Goal: Transaction & Acquisition: Purchase product/service

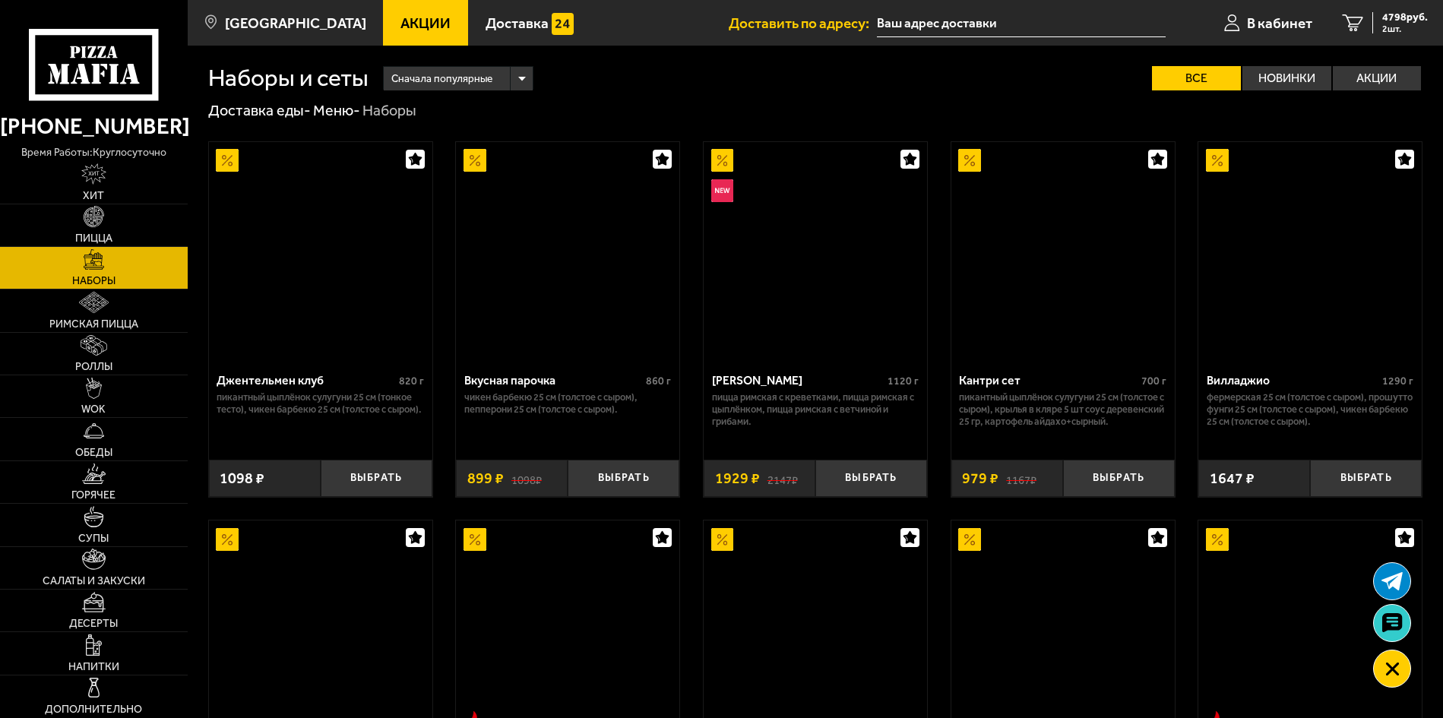
scroll to position [1996, 0]
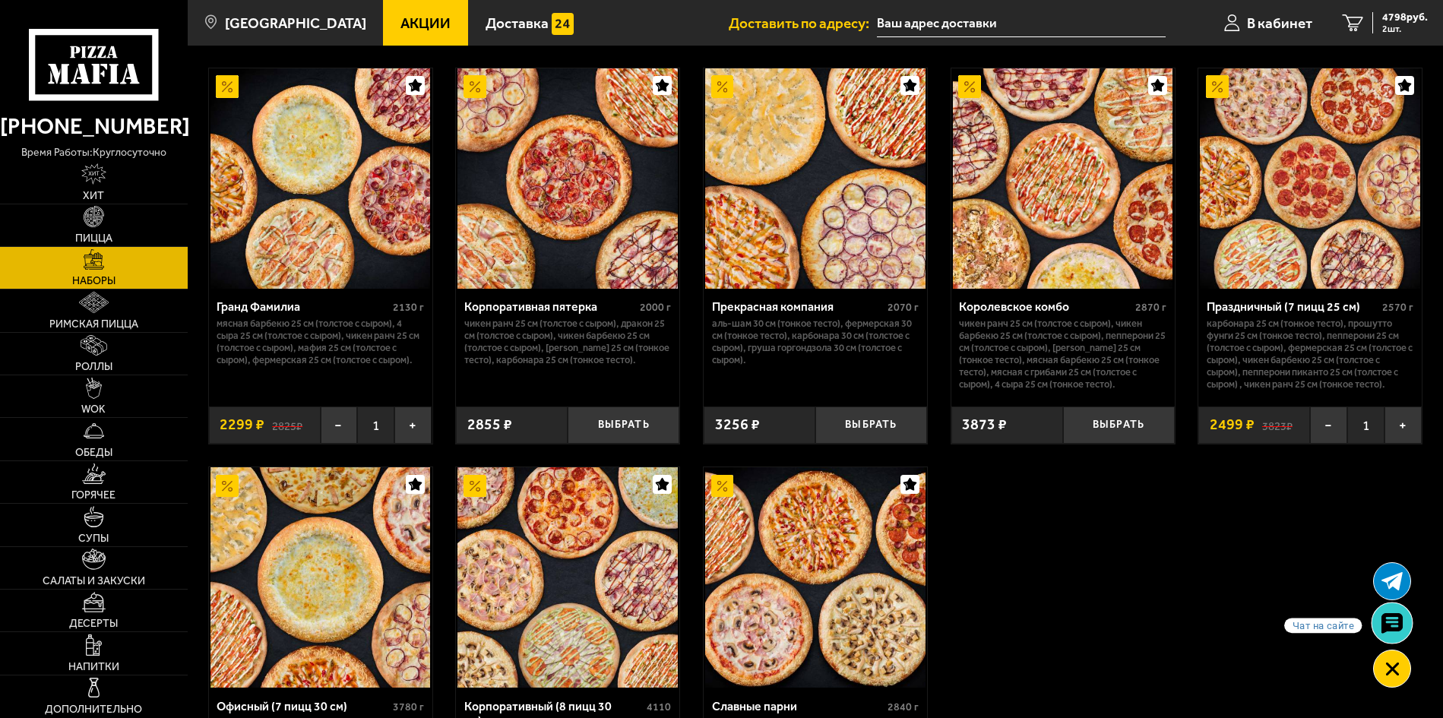
click at [1399, 624] on use at bounding box center [1392, 622] width 22 height 21
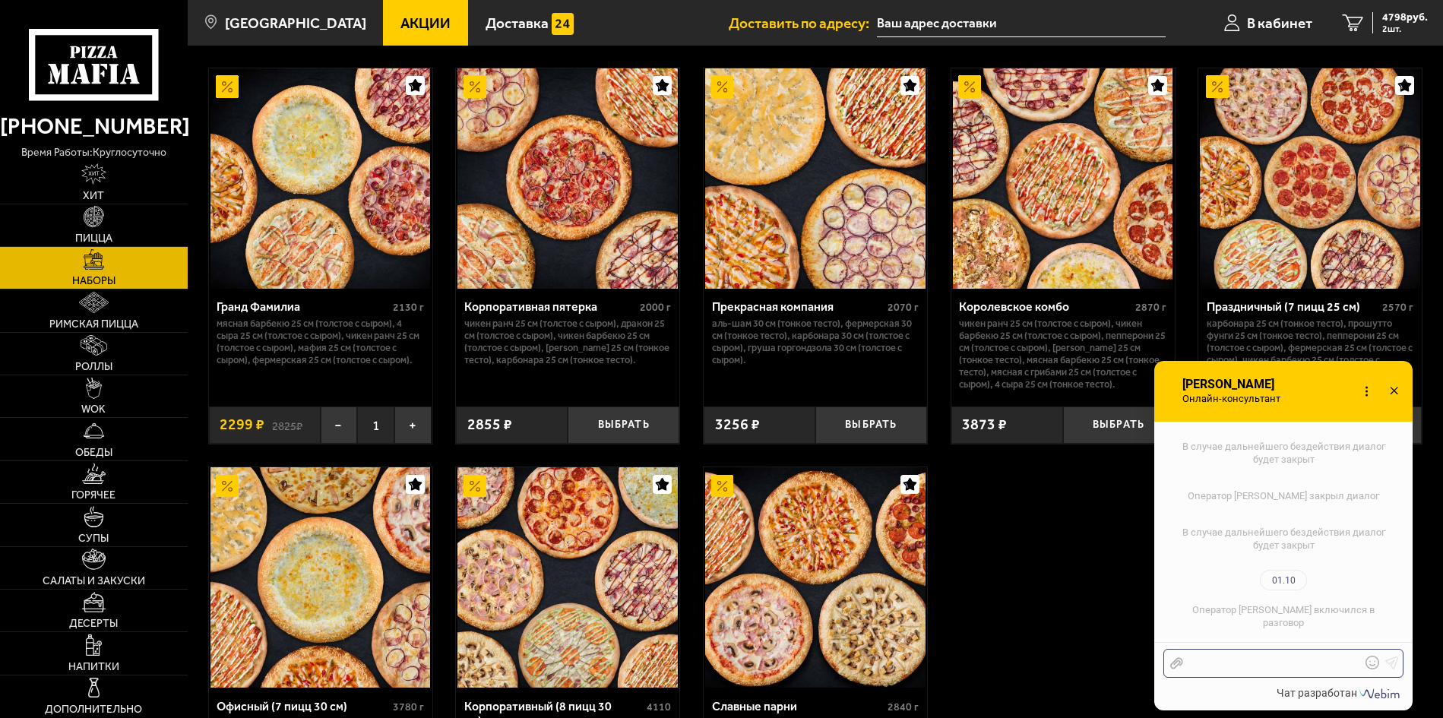
scroll to position [1443, 0]
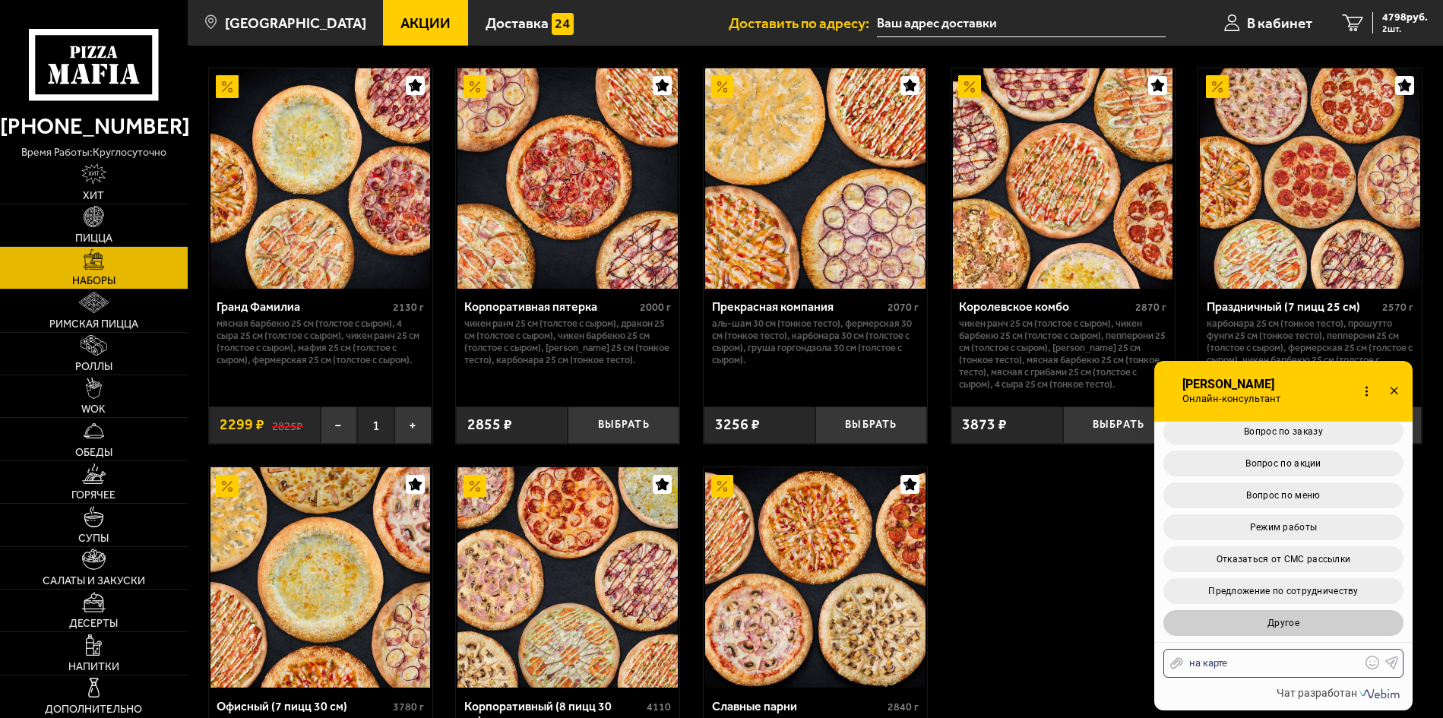
click at [1306, 628] on button "Другое" at bounding box center [1283, 623] width 240 height 26
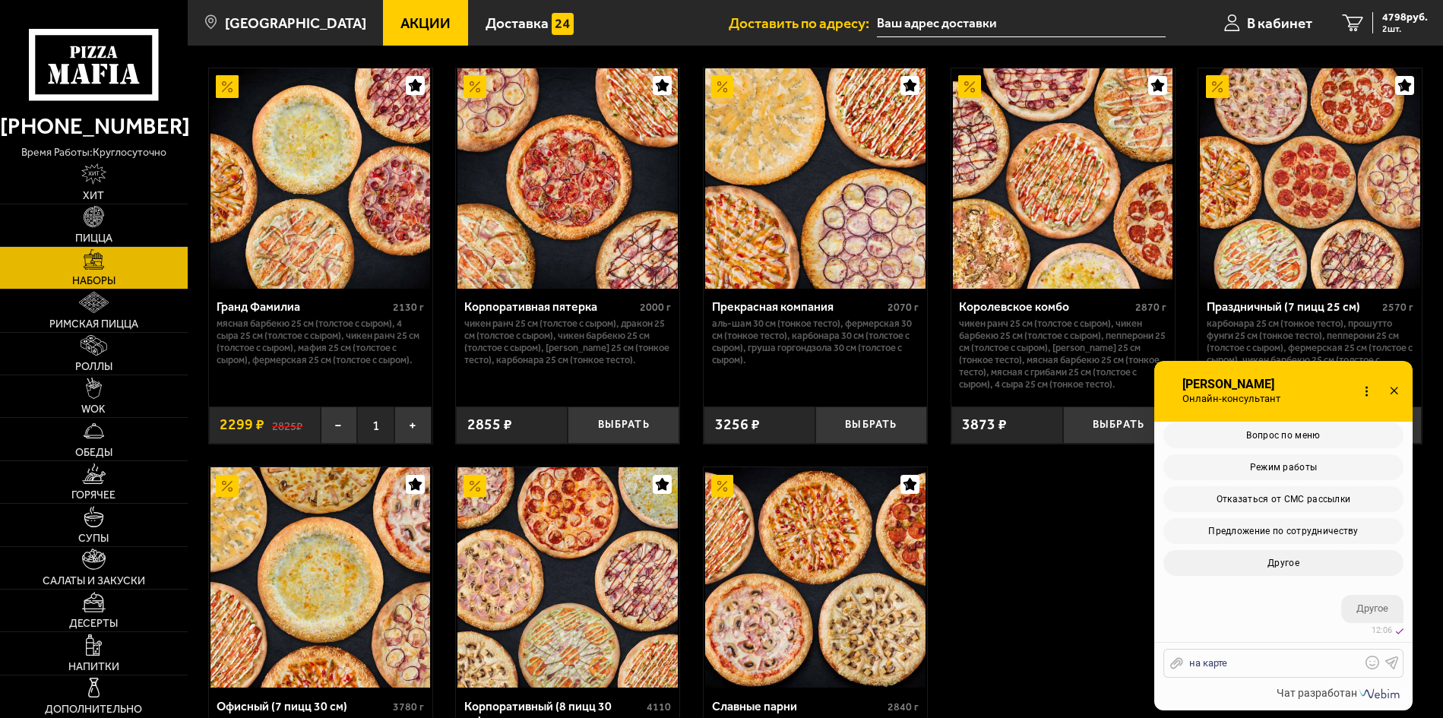
scroll to position [1648, 0]
click at [1276, 663] on div "на карте" at bounding box center [1272, 663] width 178 height 14
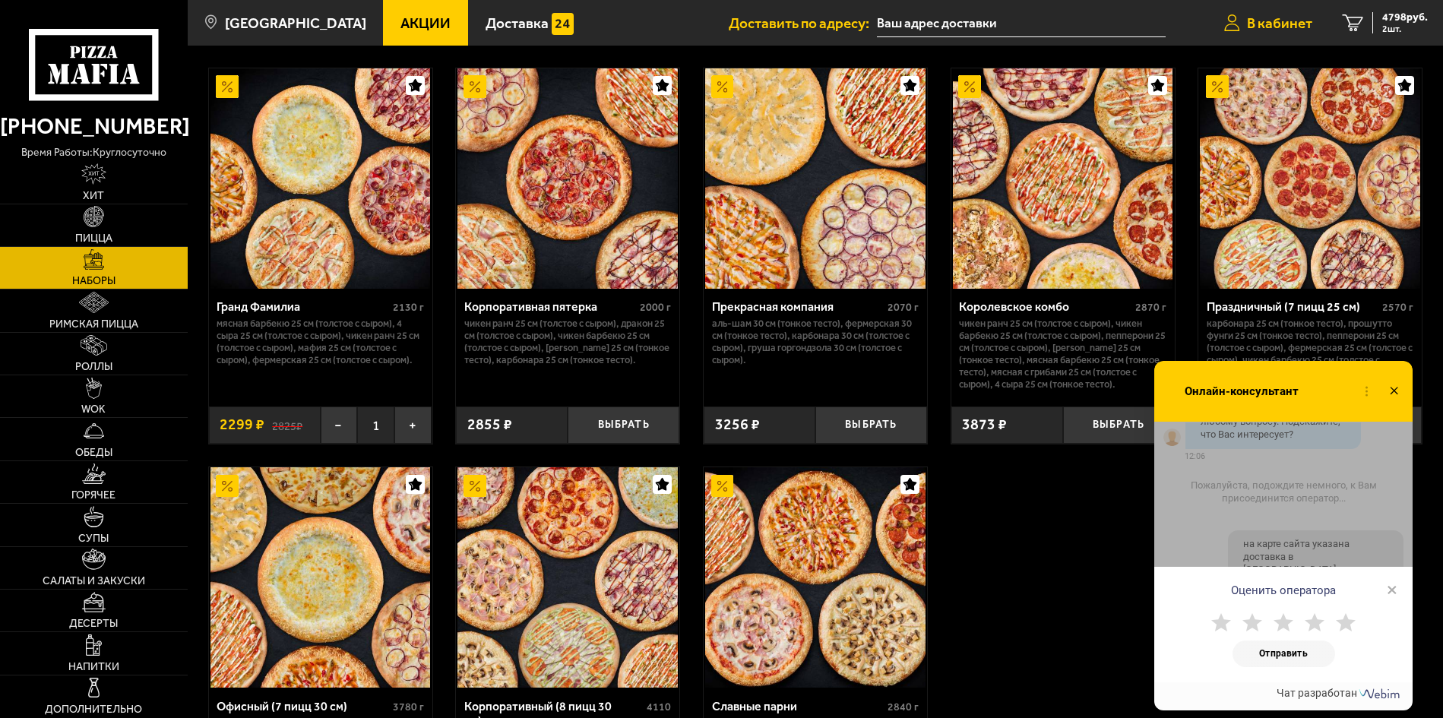
scroll to position [1951, 0]
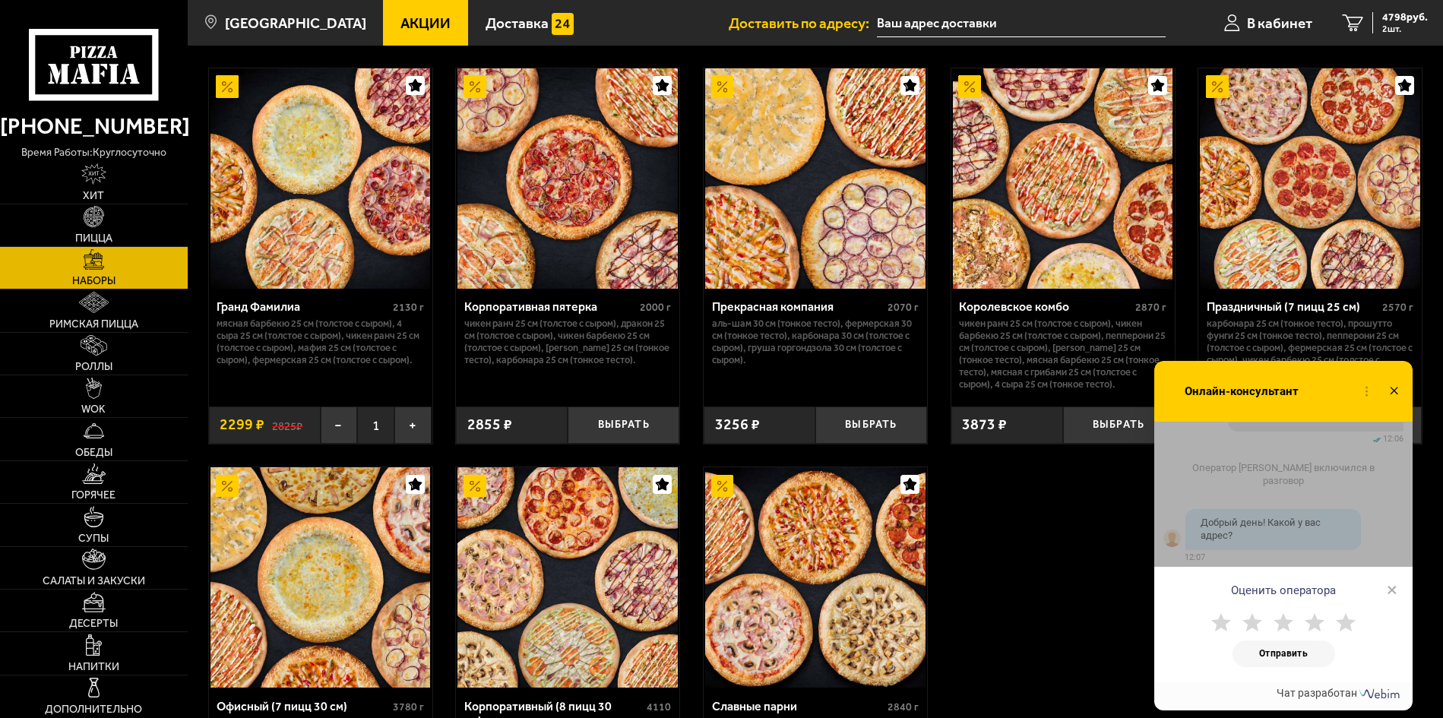
click at [1376, 510] on div "Оценить оператора × Отправить" at bounding box center [1283, 552] width 258 height 261
click at [1280, 524] on div "Оценить оператора × Отправить" at bounding box center [1283, 552] width 258 height 261
click at [1390, 590] on span "×" at bounding box center [1391, 589] width 11 height 23
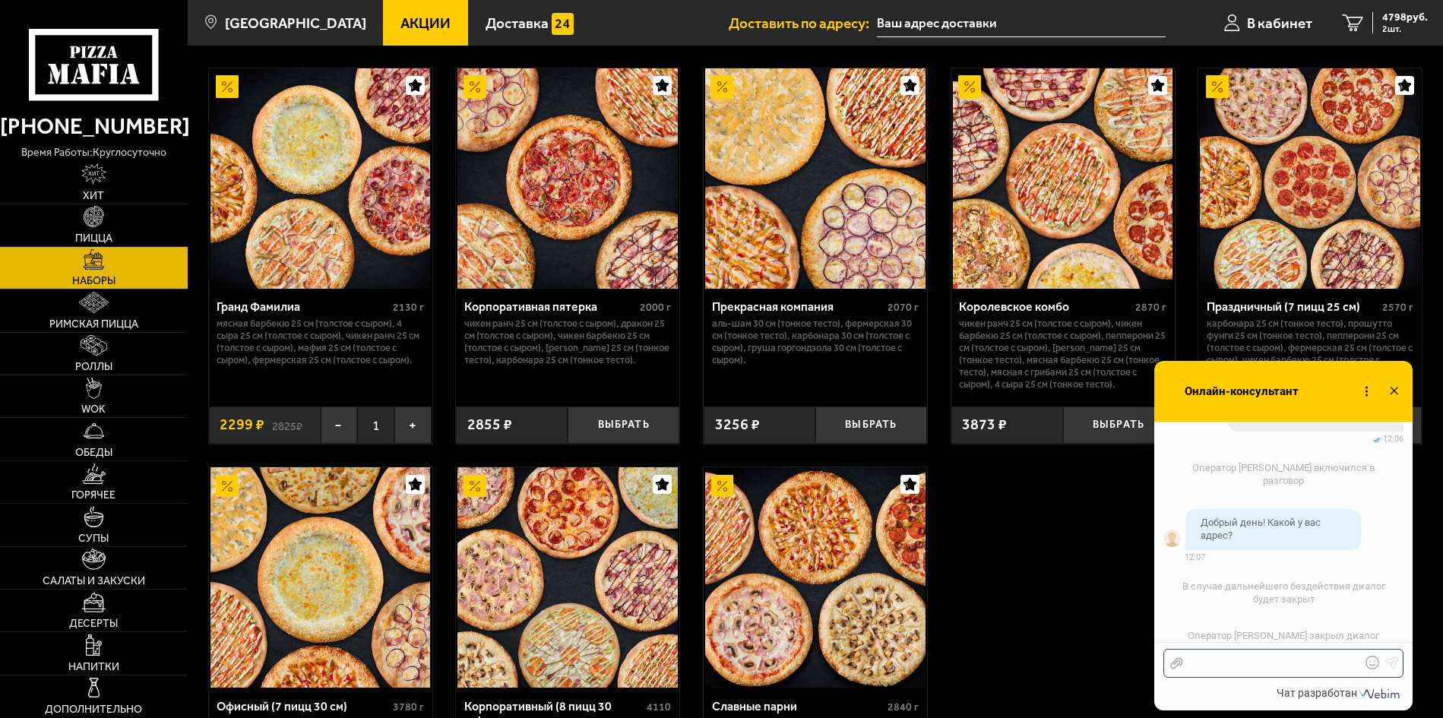
click at [1260, 661] on div at bounding box center [1272, 663] width 178 height 14
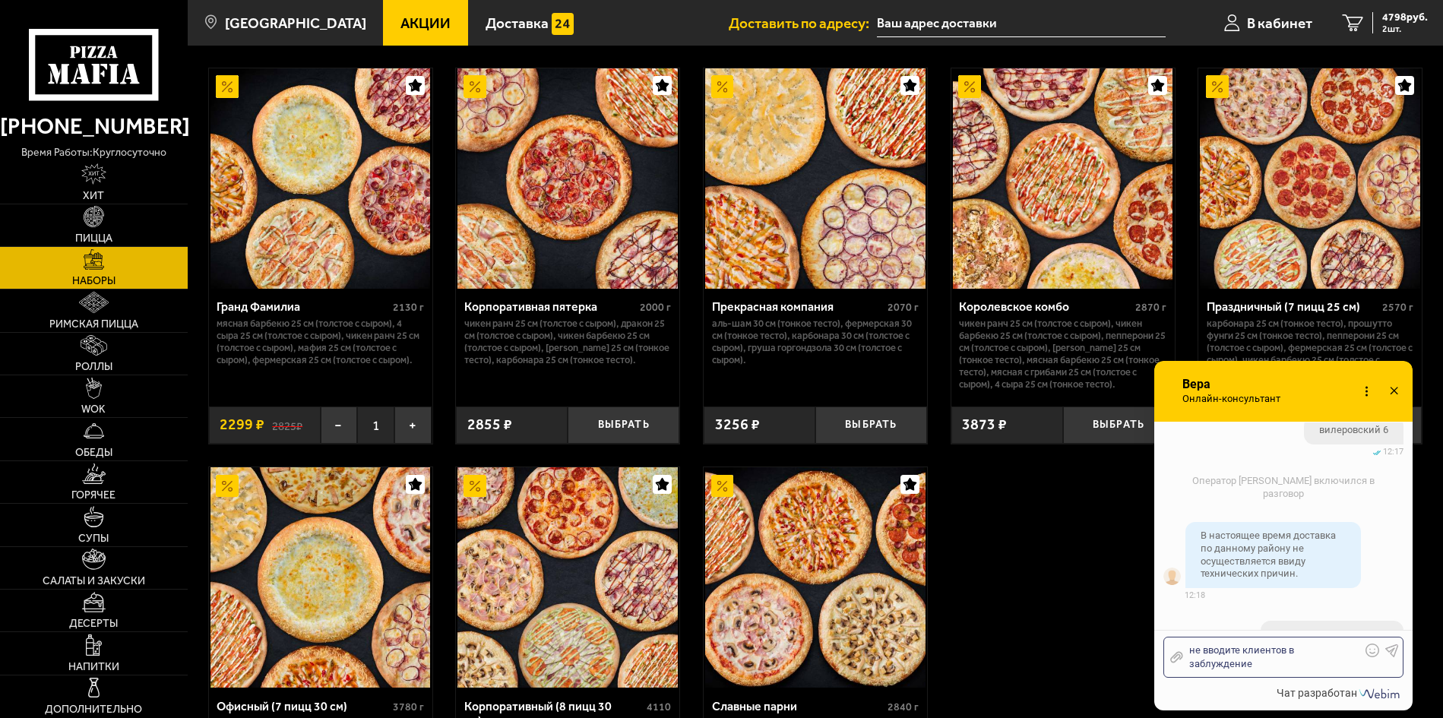
scroll to position [2275, 0]
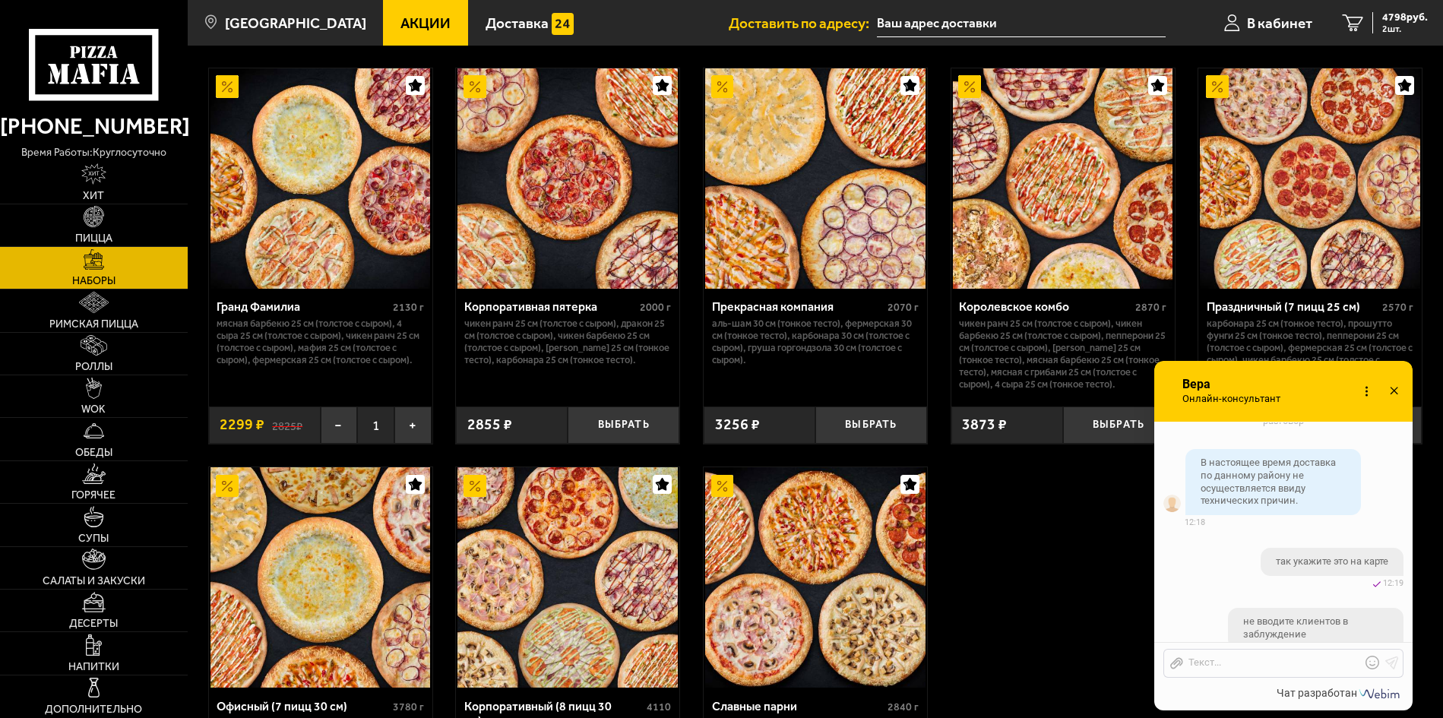
click at [1395, 387] on icon at bounding box center [1394, 392] width 22 height 22
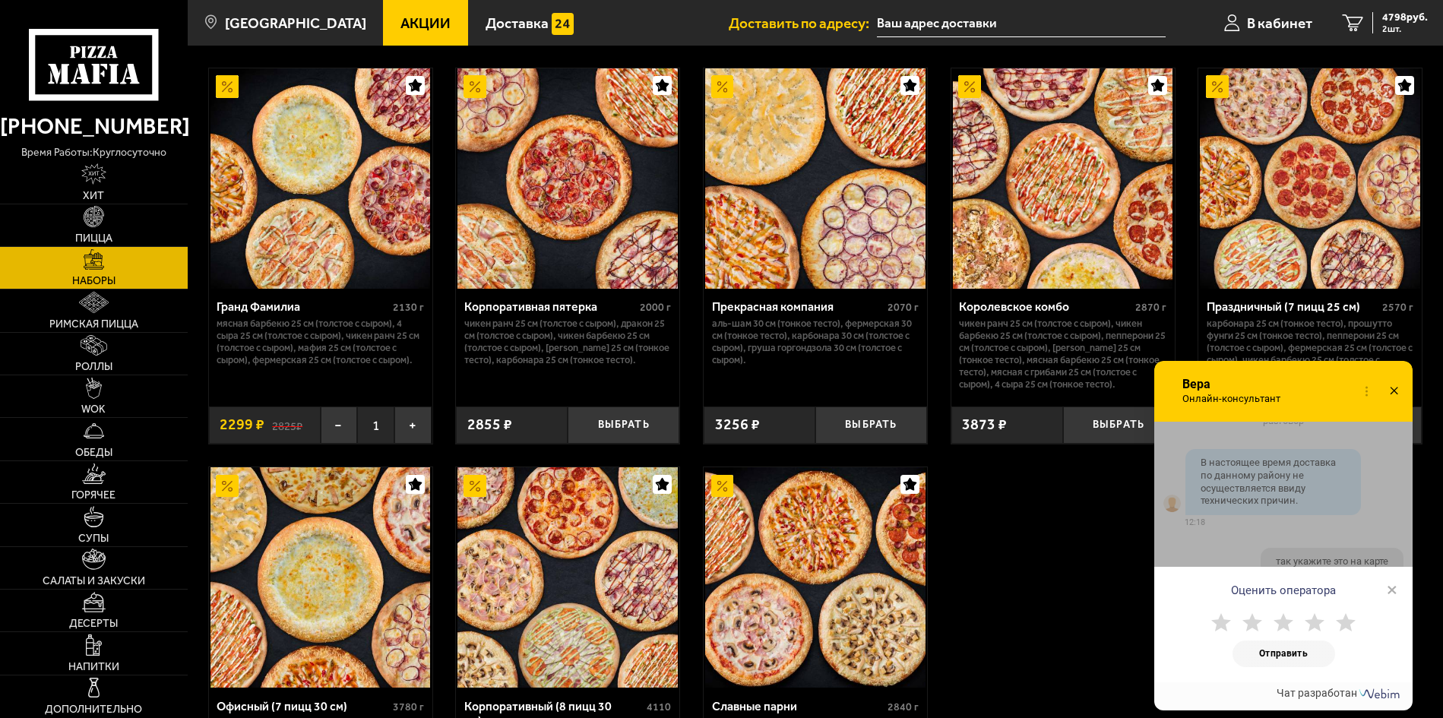
click at [1391, 390] on icon at bounding box center [1394, 392] width 22 height 22
